Goal: Navigation & Orientation: Find specific page/section

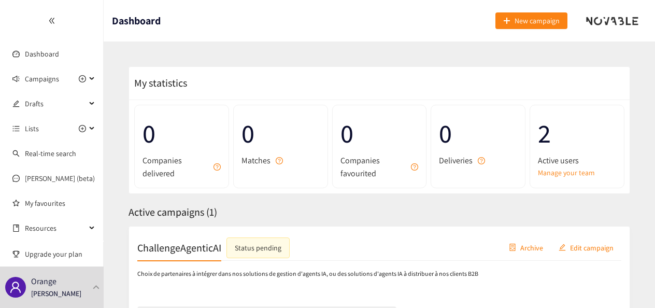
click at [55, 23] on div at bounding box center [51, 20] width 103 height 41
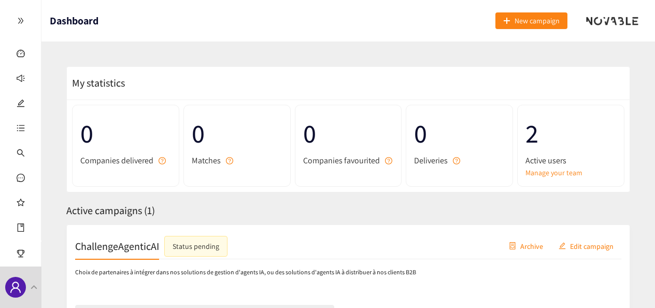
click at [21, 19] on icon "double-right" at bounding box center [20, 20] width 7 height 7
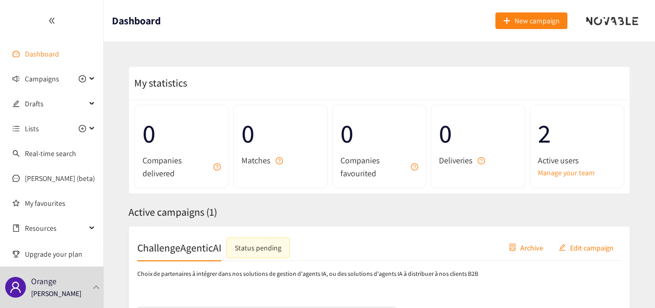
click at [28, 54] on link "Dashboard" at bounding box center [42, 53] width 34 height 9
click at [36, 78] on span "Campaigns" at bounding box center [42, 78] width 34 height 21
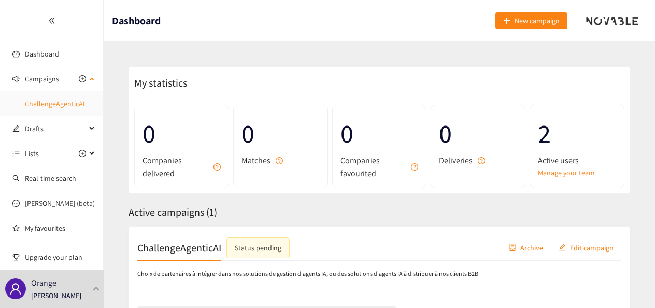
click at [47, 103] on link "ChallengeAgenticAI" at bounding box center [55, 103] width 60 height 9
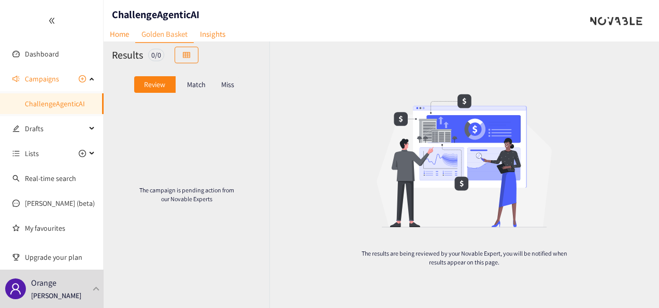
click at [191, 82] on p "Match" at bounding box center [196, 84] width 19 height 8
click at [161, 83] on p "Review" at bounding box center [154, 84] width 21 height 8
click at [211, 33] on link "Insights" at bounding box center [213, 34] width 38 height 16
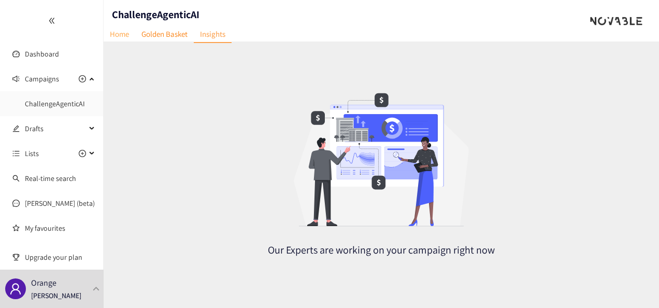
click at [119, 37] on link "Home" at bounding box center [120, 34] width 32 height 16
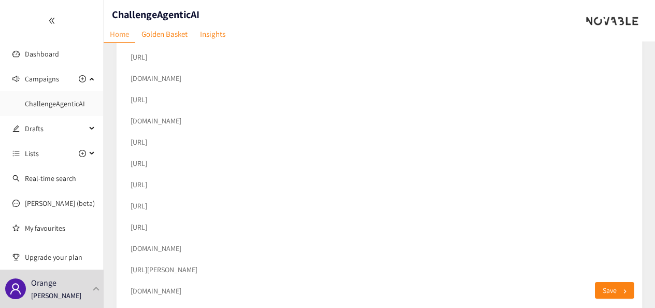
scroll to position [778, 0]
